Goal: Information Seeking & Learning: Learn about a topic

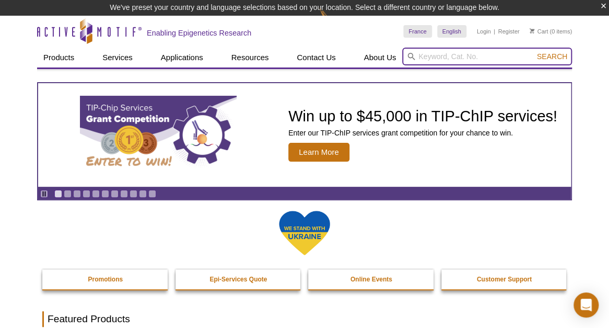
click at [453, 57] on input "search" at bounding box center [487, 57] width 170 height 18
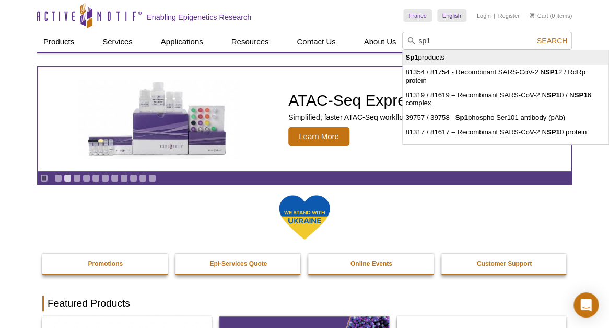
click at [435, 58] on li "Sp1 products" at bounding box center [506, 57] width 206 height 15
type input "Sp1 products"
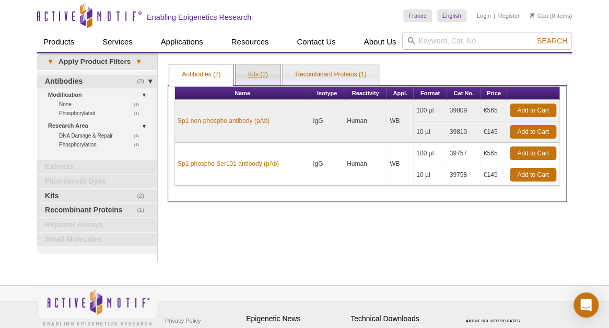
click at [255, 73] on link "Kits (2)" at bounding box center [258, 74] width 45 height 21
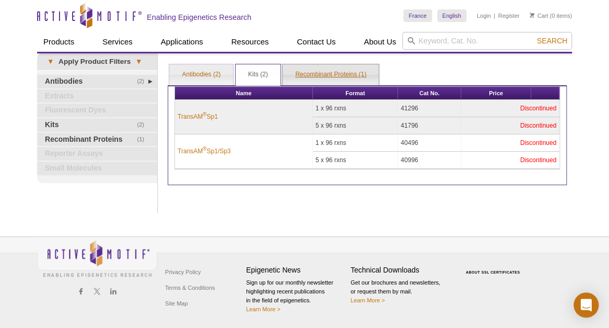
click at [336, 71] on link "Recombinant Proteins (1)" at bounding box center [331, 74] width 96 height 21
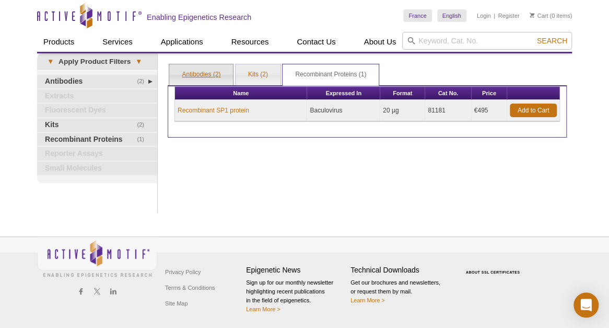
click at [205, 69] on link "Antibodies (2)" at bounding box center [201, 74] width 64 height 21
